Goal: Information Seeking & Learning: Learn about a topic

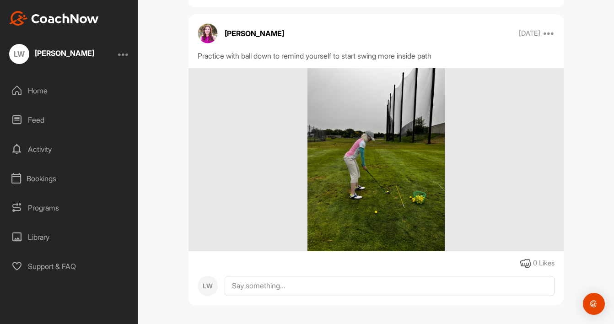
scroll to position [68, 0]
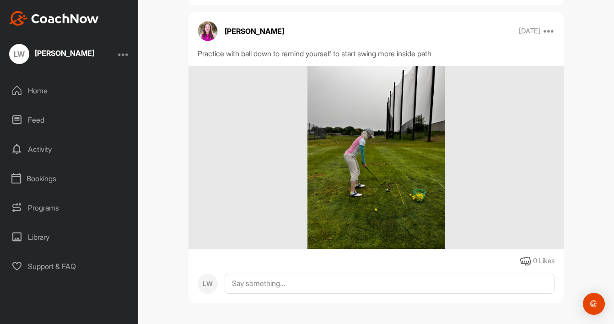
click at [49, 153] on div "Activity" at bounding box center [69, 149] width 129 height 23
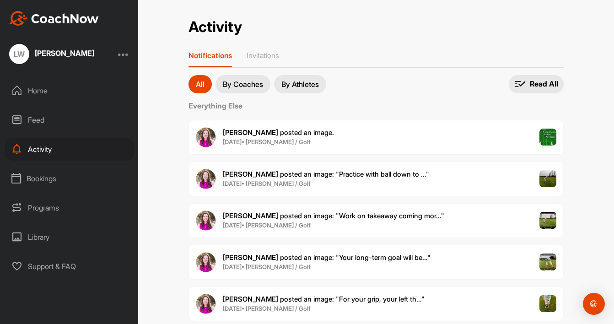
click at [286, 217] on span "[PERSON_NAME] posted an image : " Work on takeaway coming mor... "" at bounding box center [334, 215] width 222 height 9
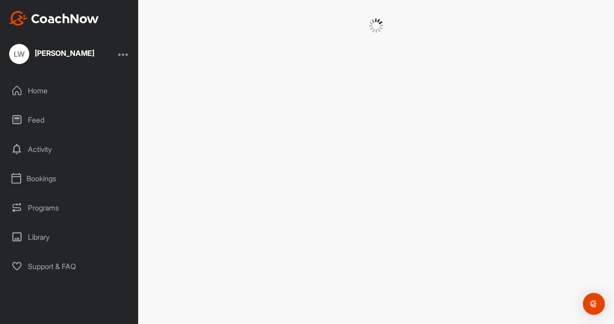
click at [286, 217] on div at bounding box center [376, 162] width 476 height 324
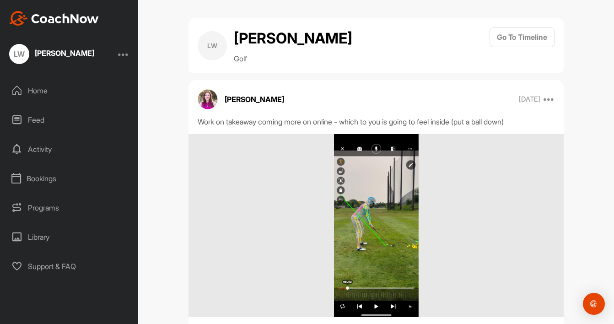
click at [43, 154] on div "Activity" at bounding box center [69, 149] width 129 height 23
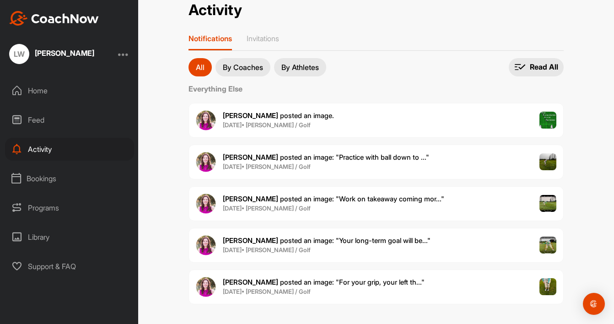
scroll to position [25, 0]
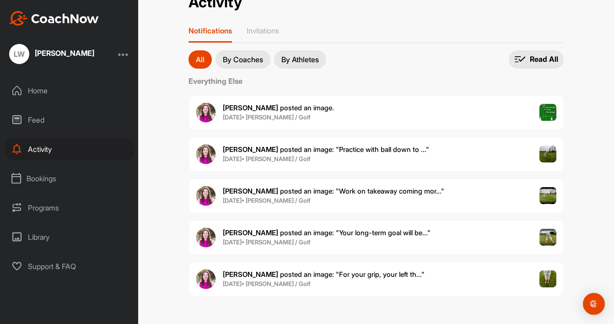
click at [349, 233] on span "[PERSON_NAME] posted an image : " Your long-term goal will be... "" at bounding box center [327, 232] width 208 height 9
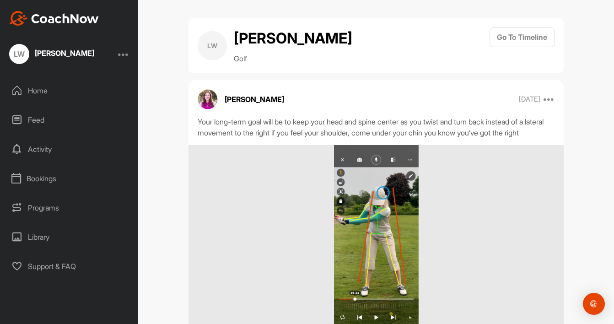
click at [40, 150] on div "Activity" at bounding box center [69, 149] width 129 height 23
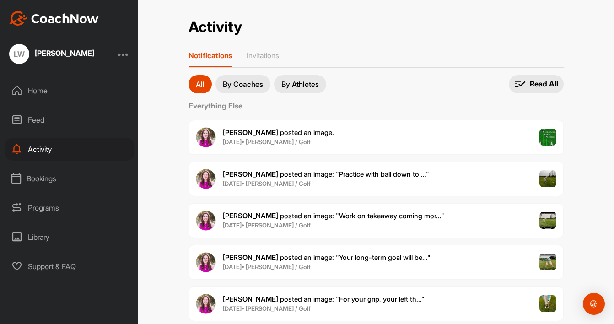
scroll to position [25, 0]
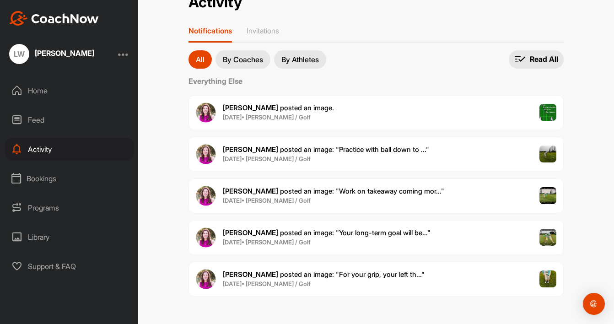
click at [341, 275] on span "[PERSON_NAME] posted an image : " For your grip, your left th... "" at bounding box center [324, 274] width 202 height 9
